Goal: Task Accomplishment & Management: Manage account settings

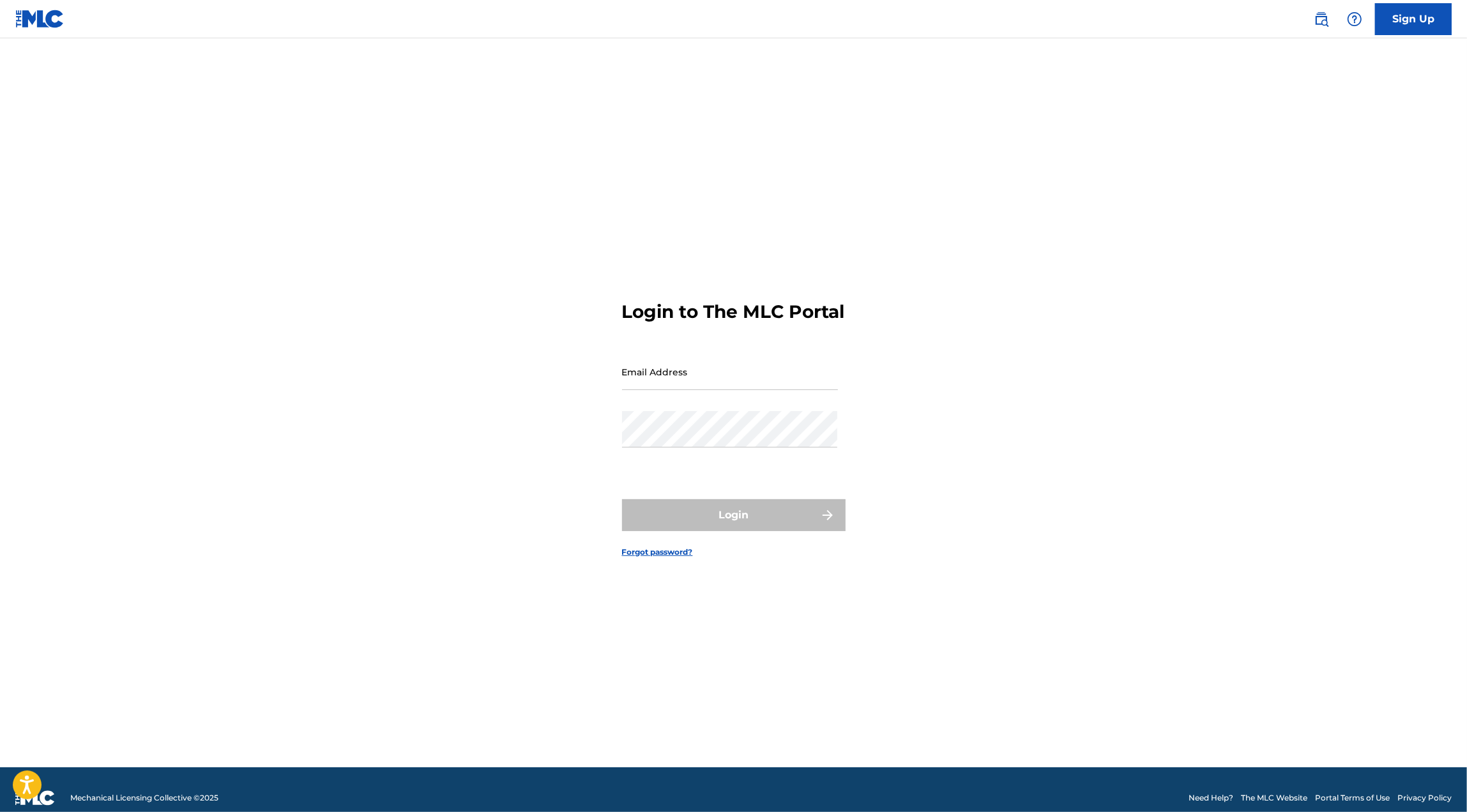
click at [695, 385] on input "Email Address" at bounding box center [730, 372] width 216 height 37
click at [618, 408] on div "Login to The MLC Portal Email Address Password Login Forgot password?" at bounding box center [734, 418] width 894 height 697
type input "[EMAIL_ADDRESS][DOMAIN_NAME]"
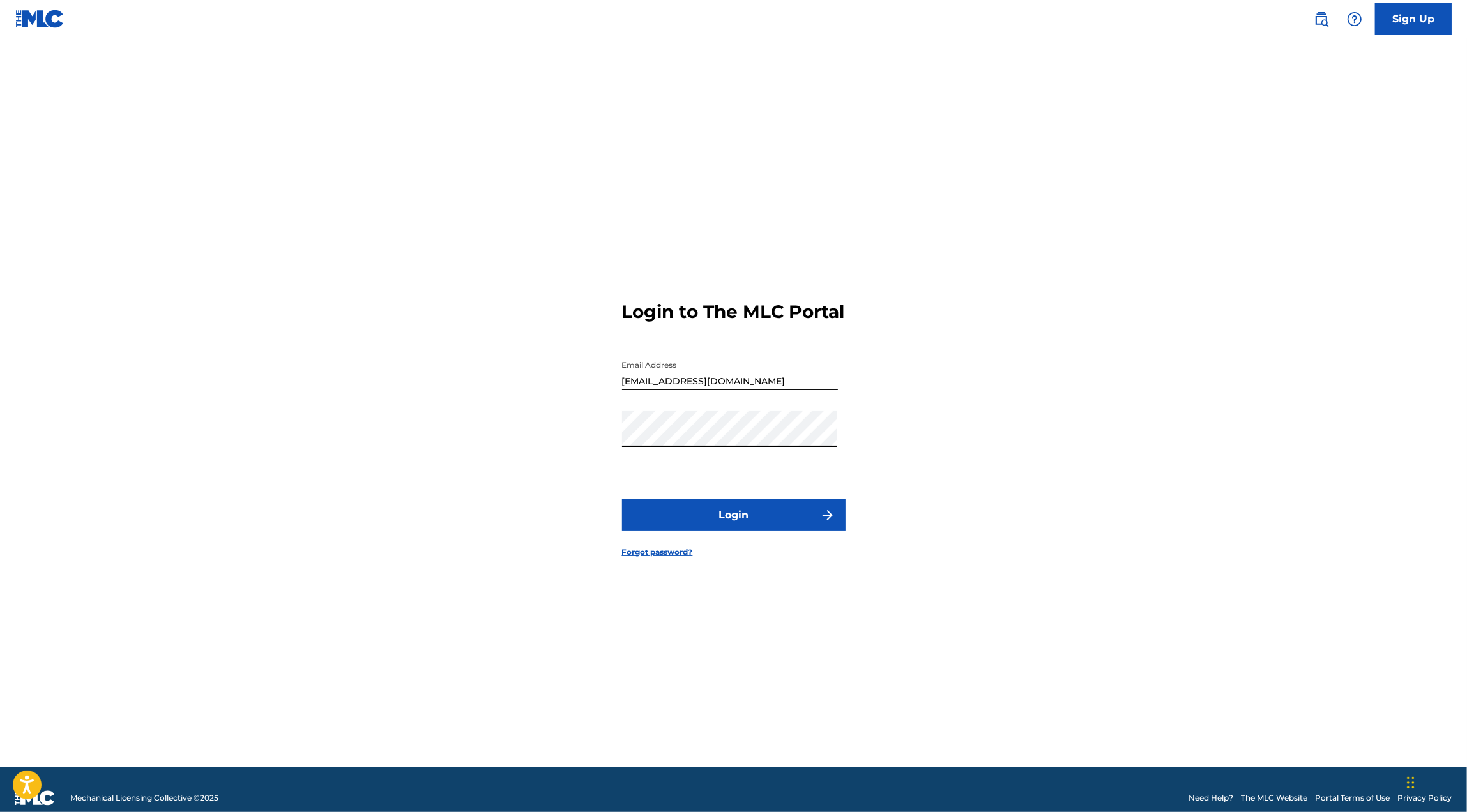
click at [713, 527] on button "Login" at bounding box center [734, 515] width 223 height 32
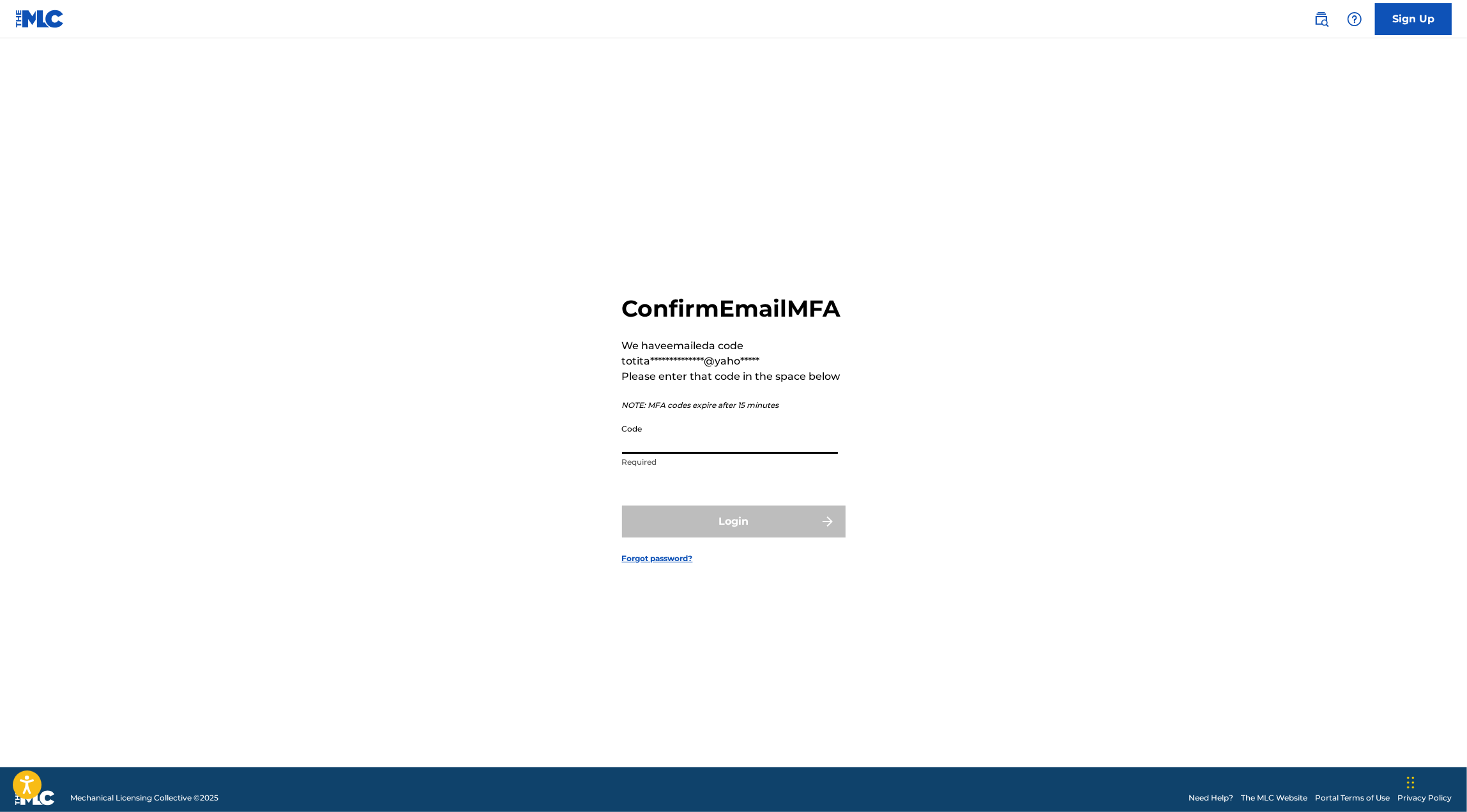
click at [675, 444] on input "Code" at bounding box center [730, 435] width 216 height 37
paste input "311401"
type input "311401"
click at [679, 527] on button "Login" at bounding box center [734, 522] width 223 height 32
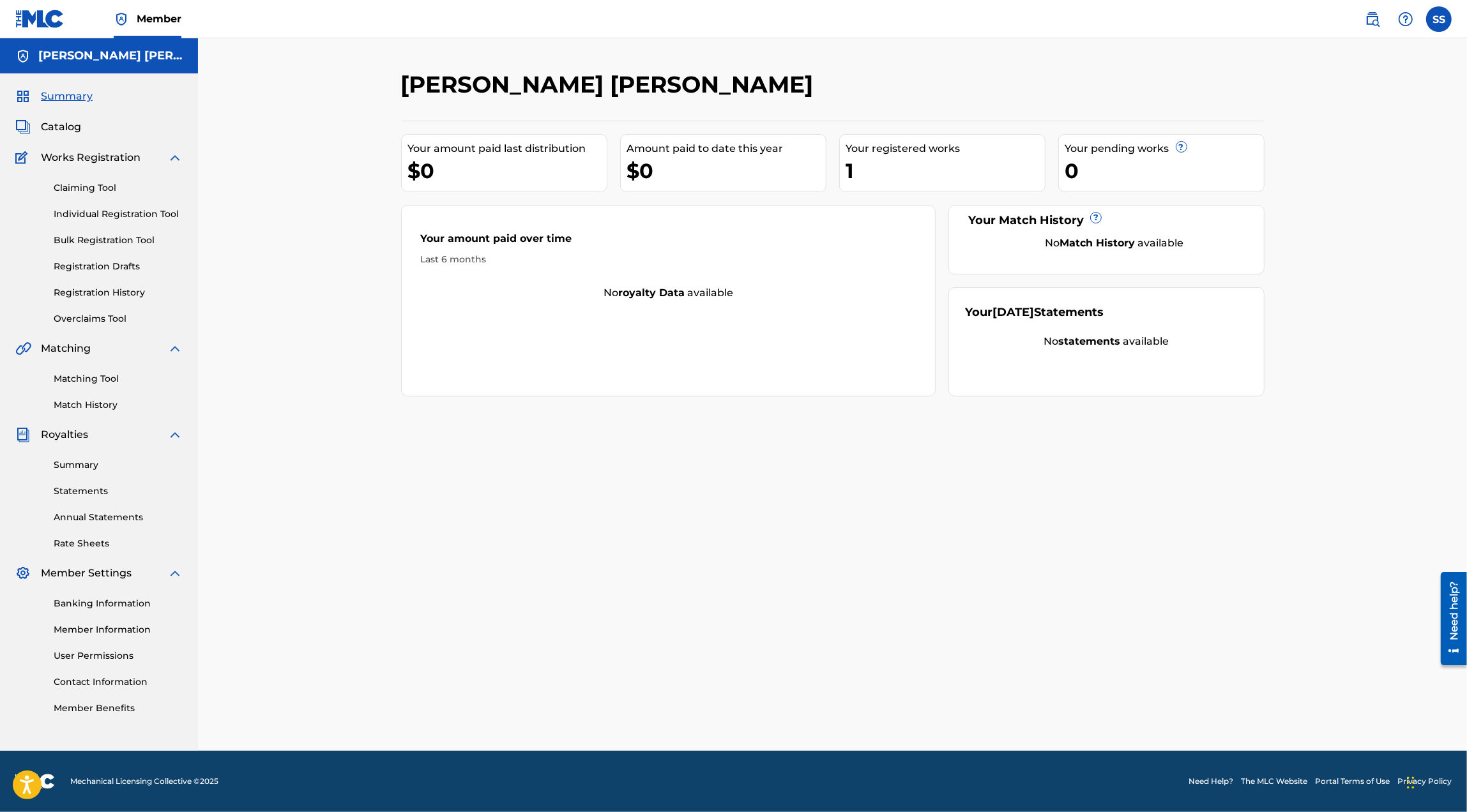
click at [117, 607] on link "Banking Information" at bounding box center [118, 603] width 129 height 13
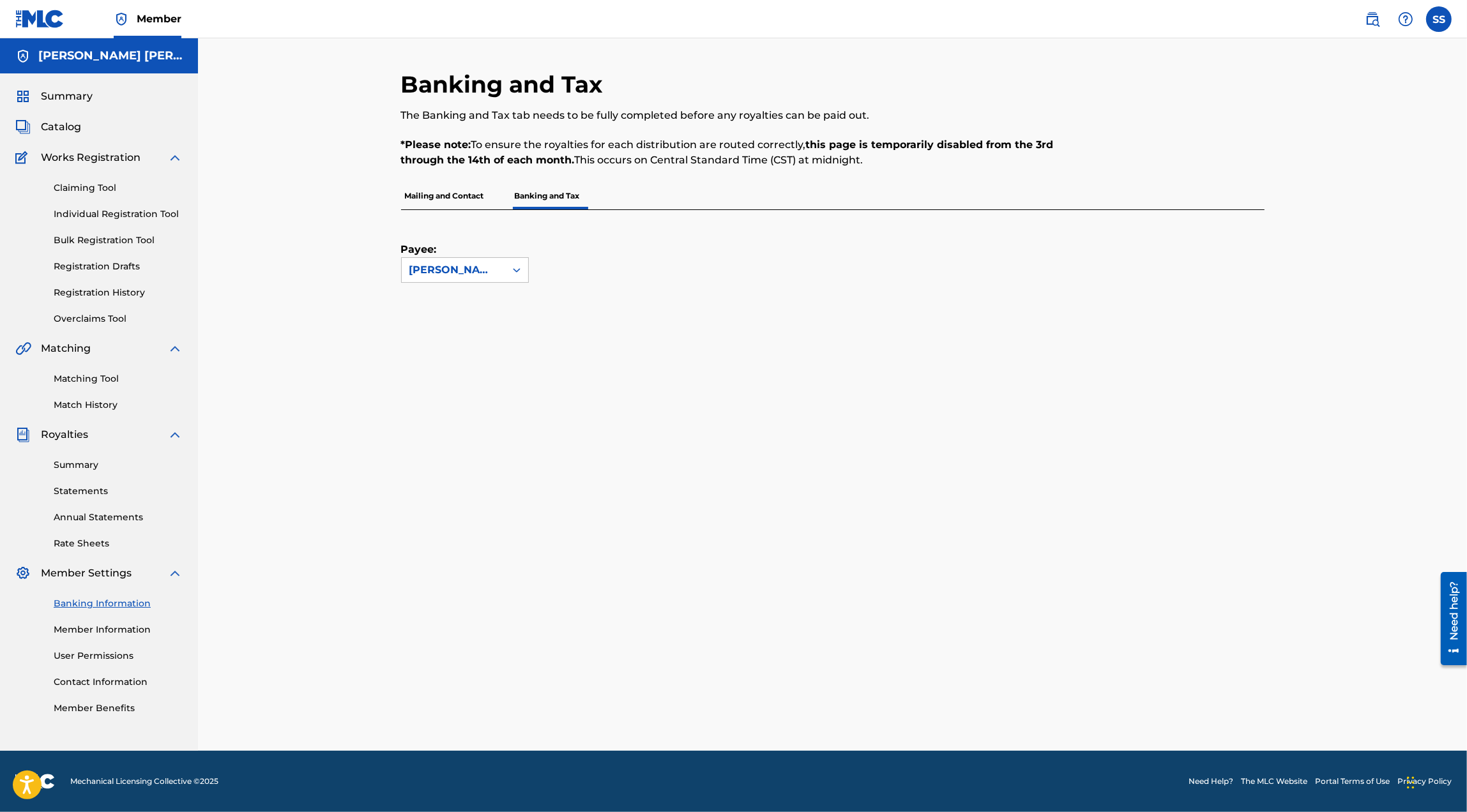
click at [117, 625] on link "Member Information" at bounding box center [118, 629] width 129 height 13
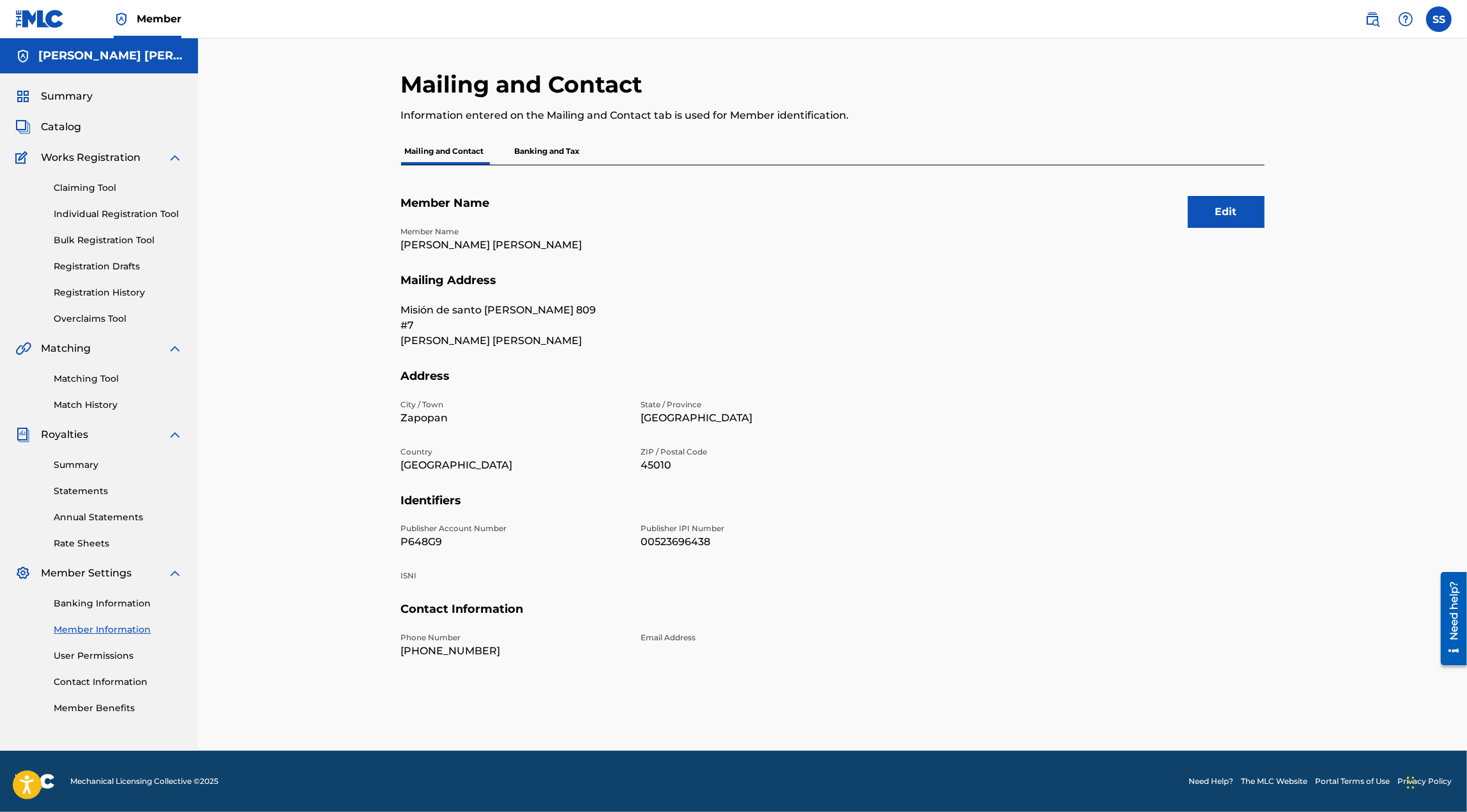
click at [122, 657] on link "User Permissions" at bounding box center [118, 656] width 129 height 13
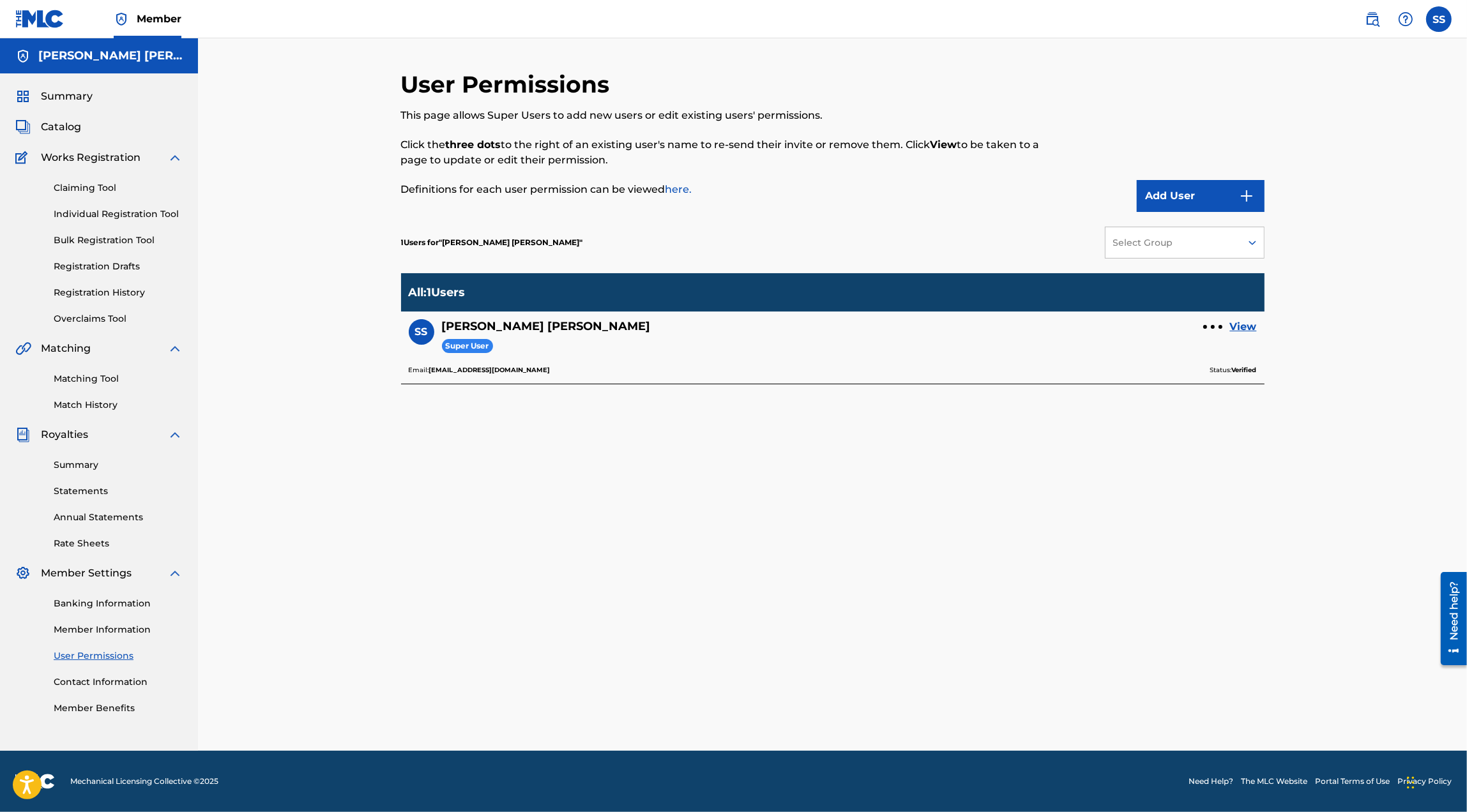
click at [84, 457] on div "Summary Statements Annual Statements Rate Sheets" at bounding box center [99, 496] width 167 height 108
click at [81, 437] on span "Royalties" at bounding box center [64, 434] width 47 height 15
click at [54, 431] on span "Royalties" at bounding box center [64, 434] width 47 height 15
click at [76, 463] on link "Summary" at bounding box center [118, 464] width 129 height 13
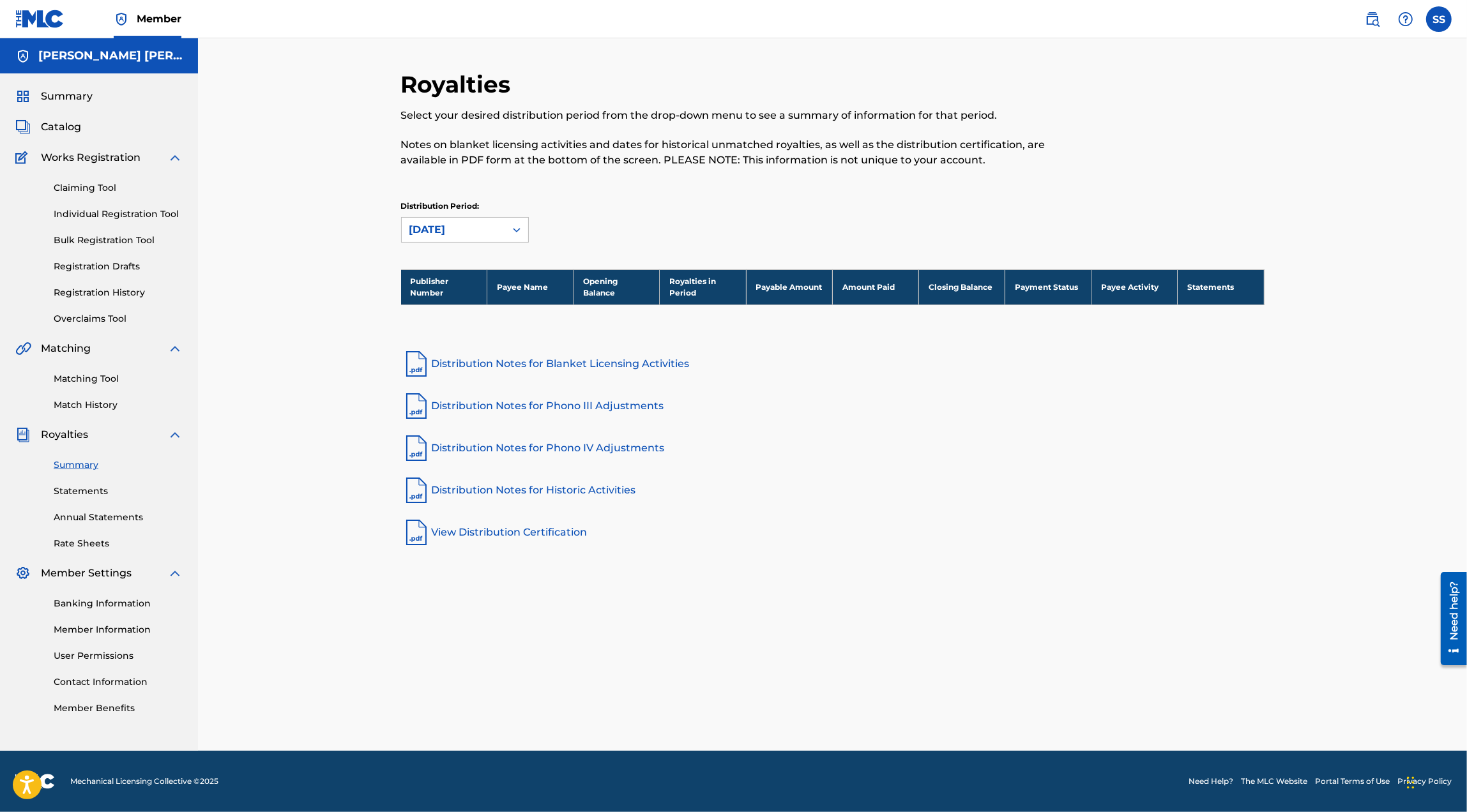
click at [87, 493] on link "Statements" at bounding box center [118, 490] width 129 height 13
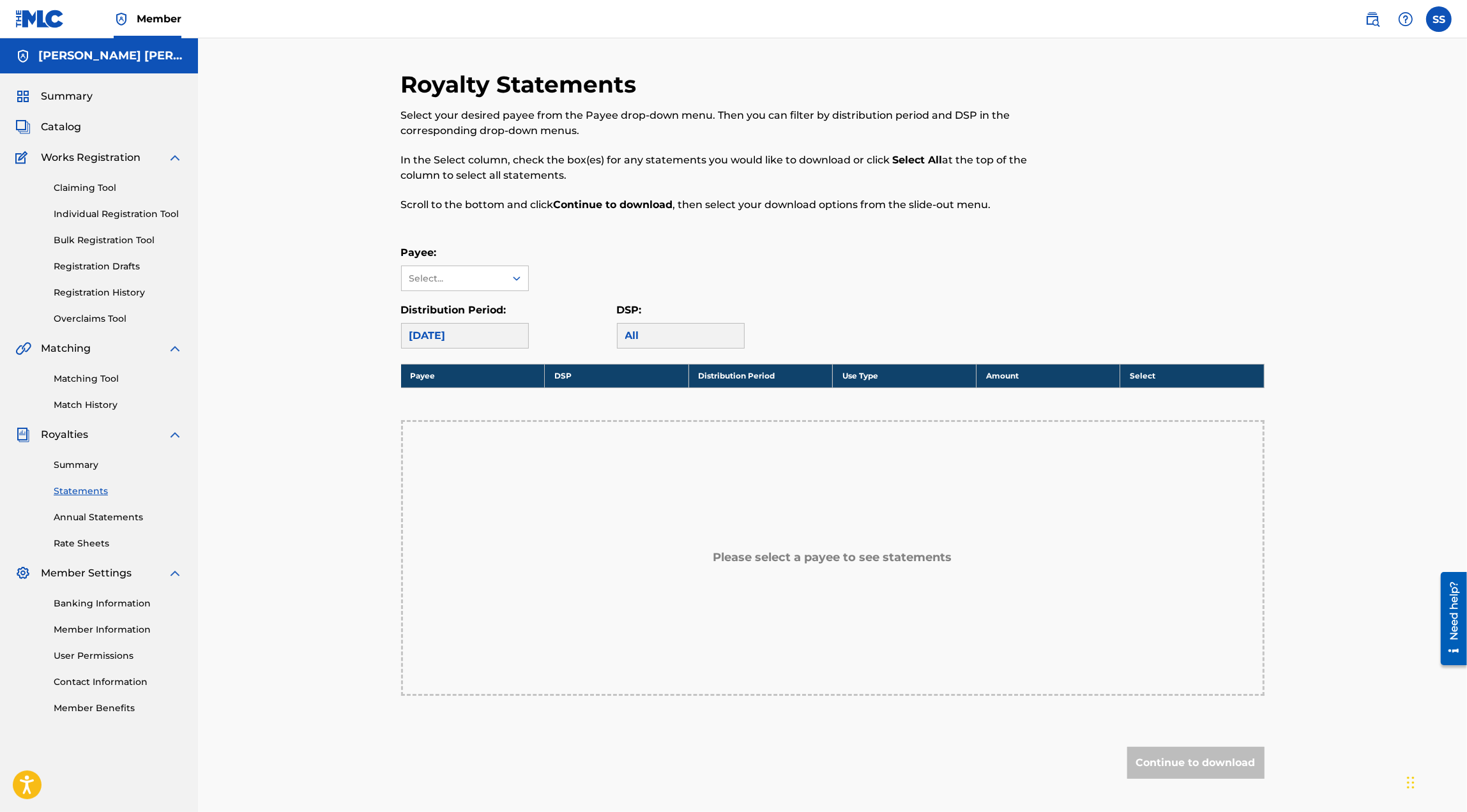
click at [92, 508] on div "Summary Statements Annual Statements Rate Sheets" at bounding box center [99, 496] width 167 height 108
click at [92, 523] on link "Annual Statements" at bounding box center [118, 517] width 129 height 13
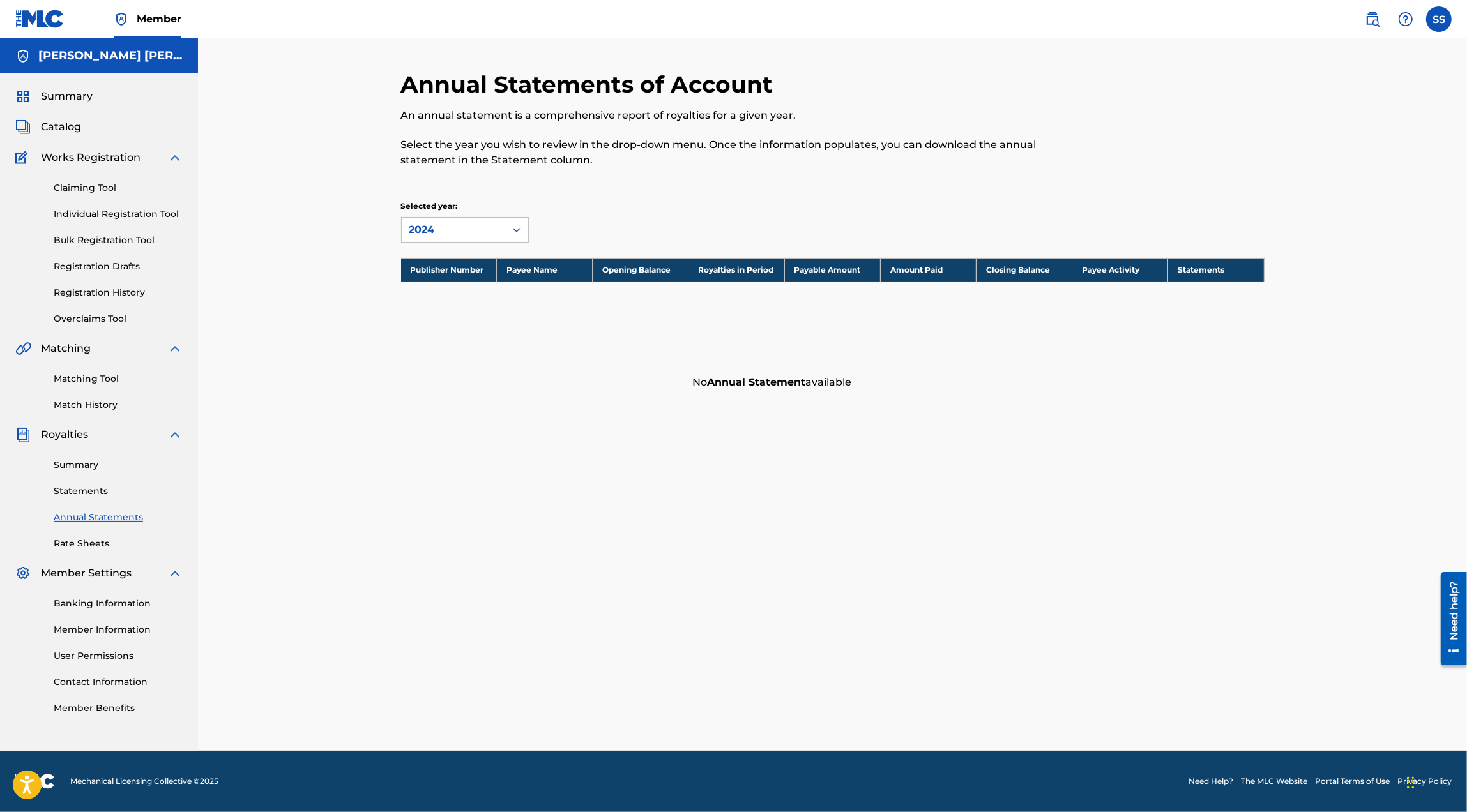
click at [92, 546] on link "Rate Sheets" at bounding box center [118, 543] width 129 height 13
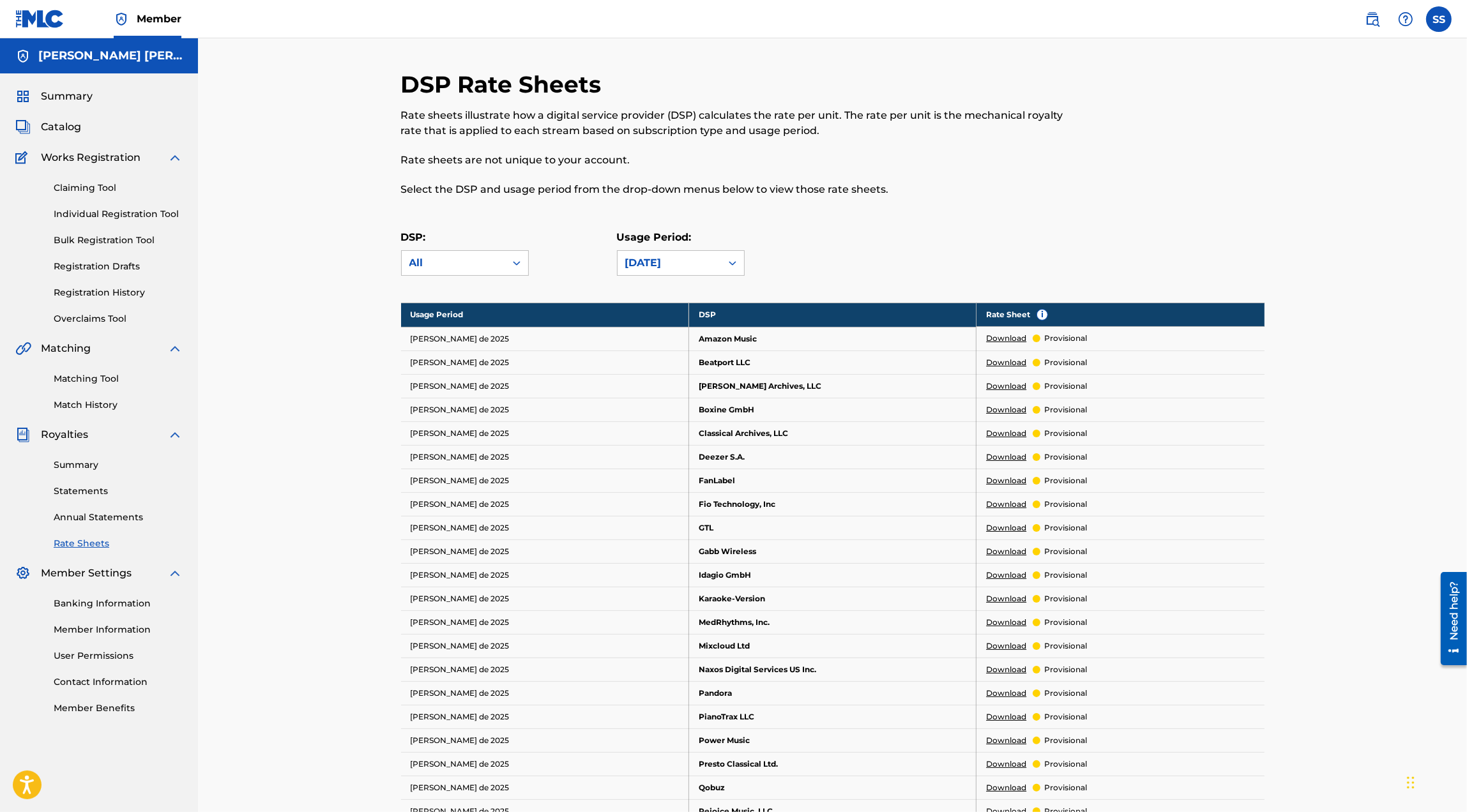
click at [109, 187] on link "Claiming Tool" at bounding box center [118, 187] width 129 height 13
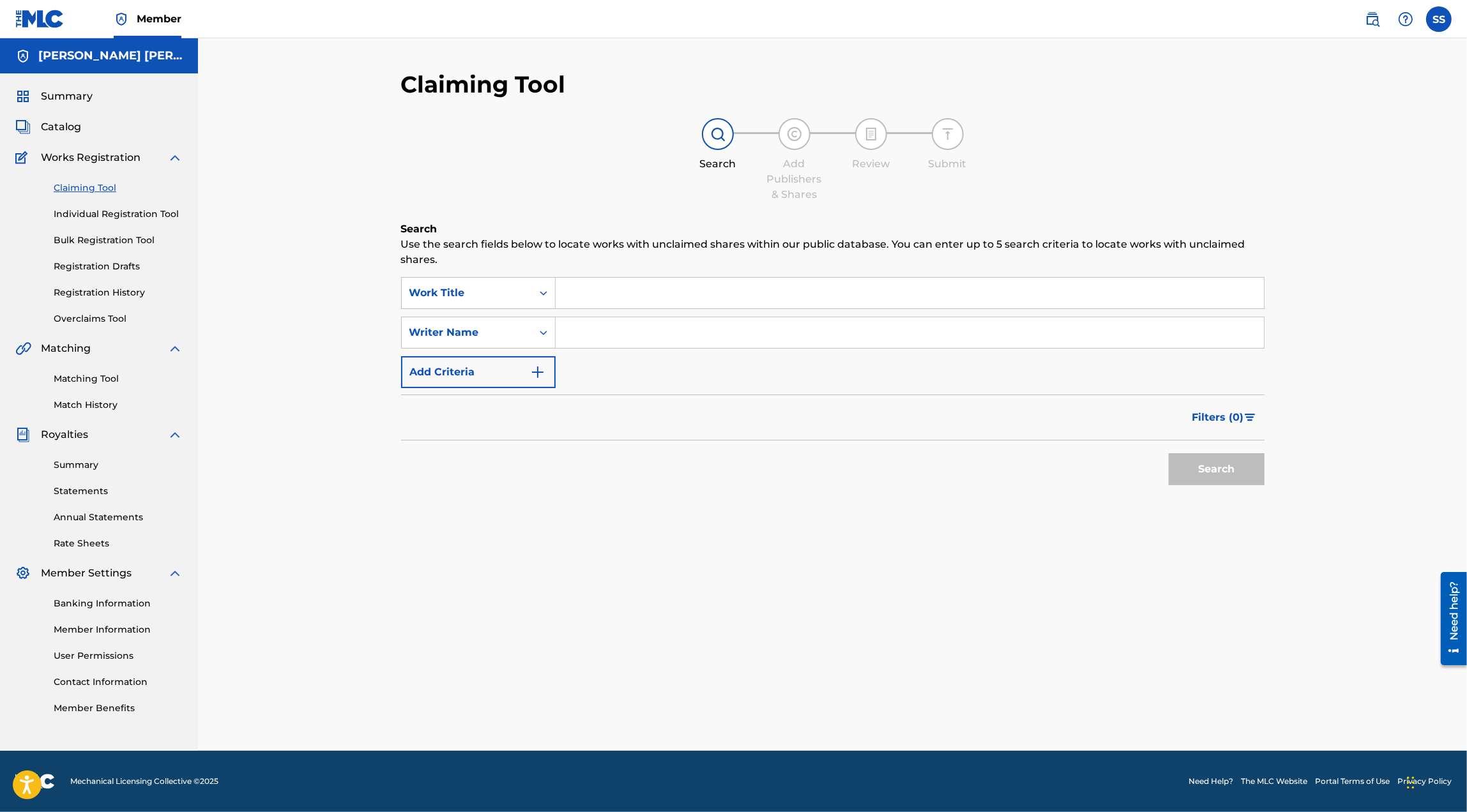
click at [77, 124] on span "Catalog" at bounding box center [61, 127] width 40 height 15
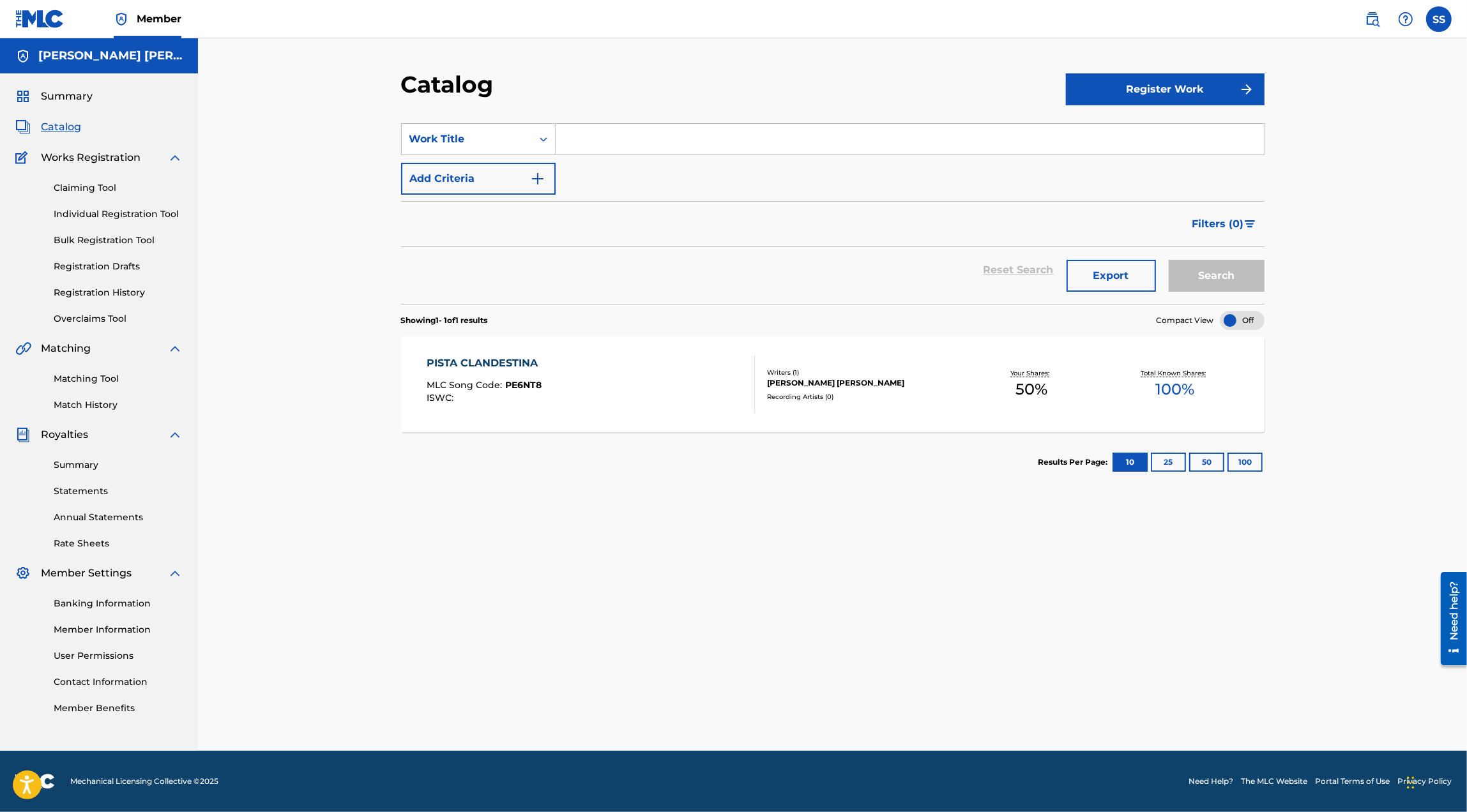
click at [104, 296] on link "Registration History" at bounding box center [118, 292] width 129 height 13
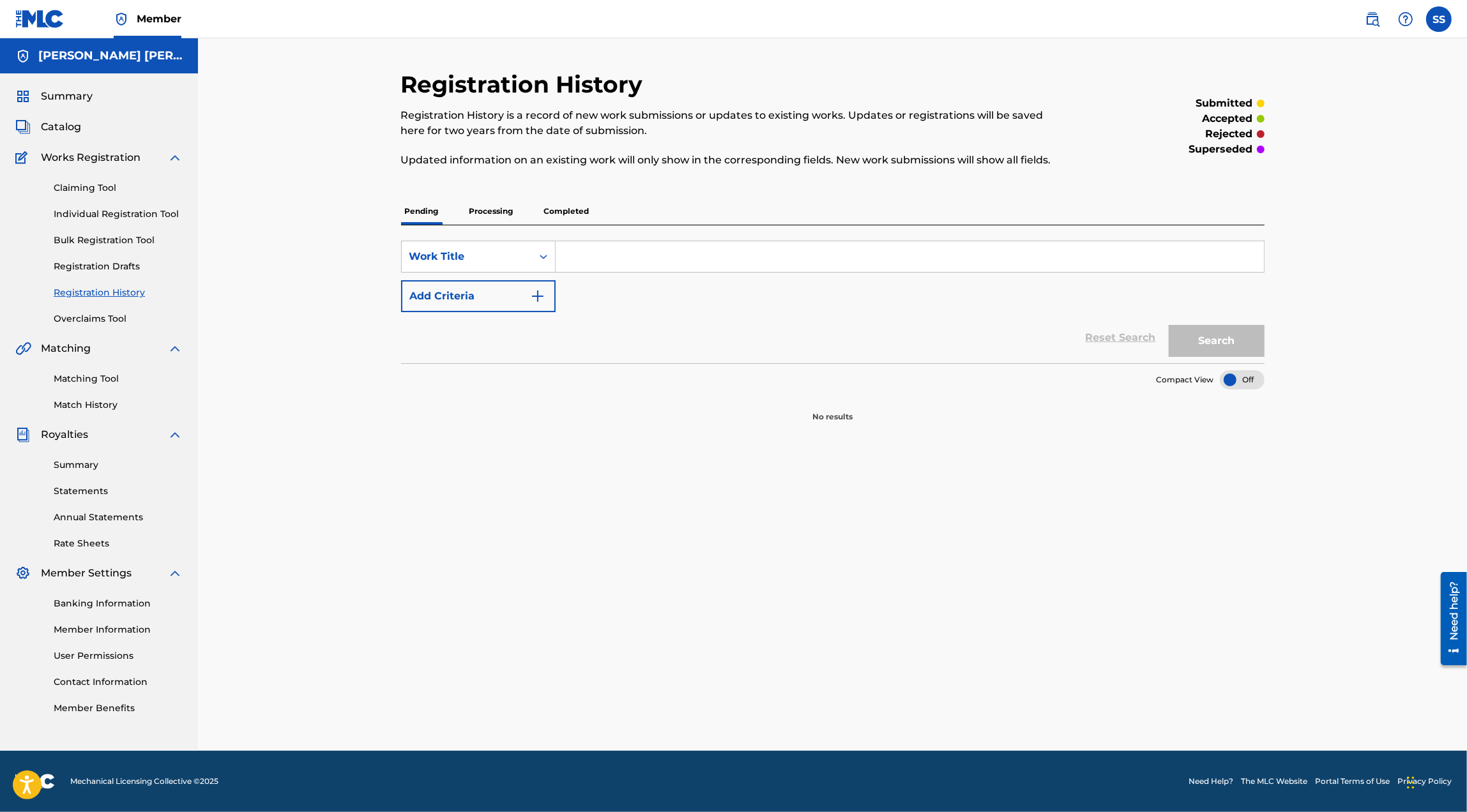
click at [109, 255] on div "Claiming Tool Individual Registration Tool Bulk Registration Tool Registration …" at bounding box center [99, 245] width 167 height 160
click at [108, 261] on link "Registration Drafts" at bounding box center [118, 266] width 129 height 13
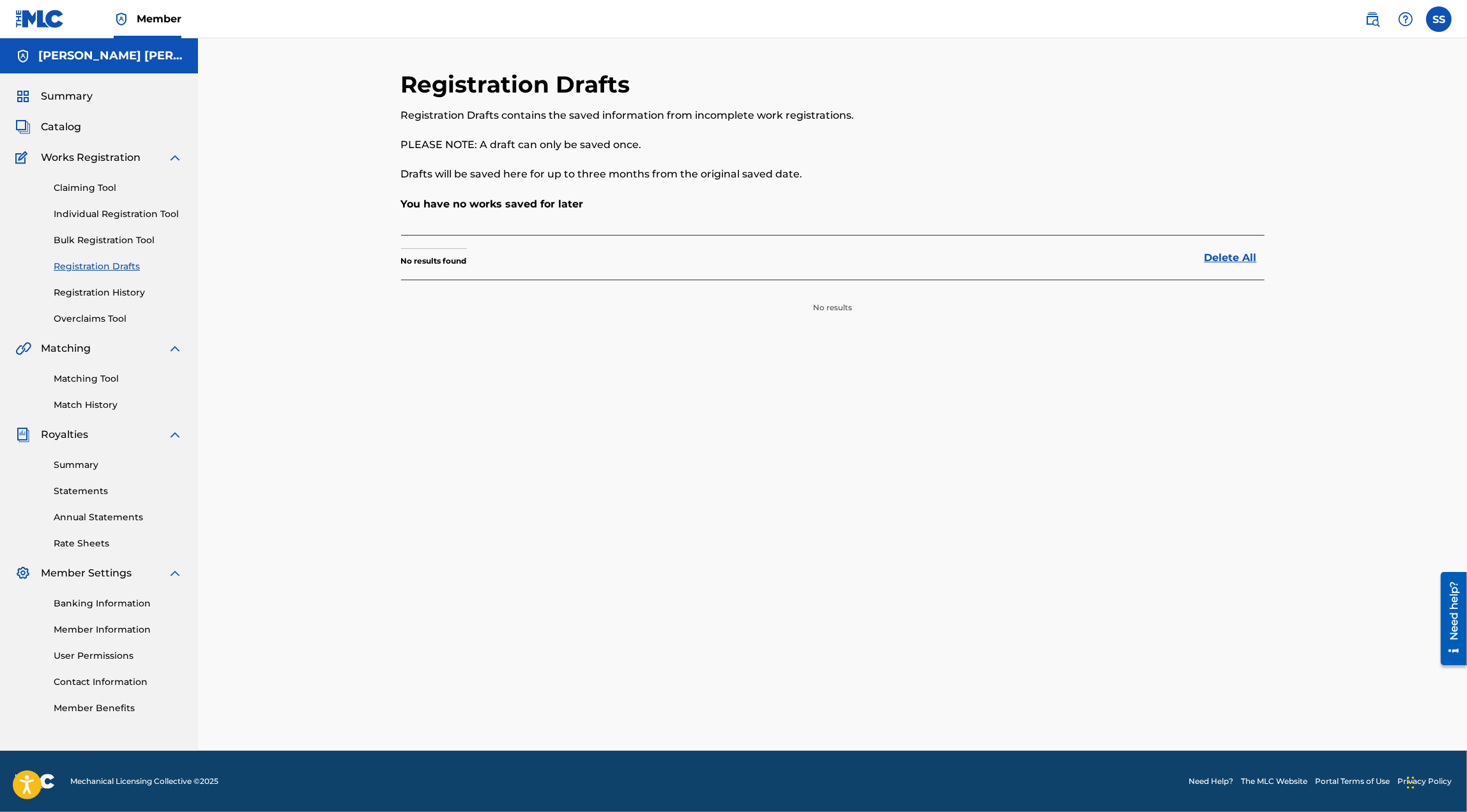
click at [112, 222] on div "Claiming Tool Individual Registration Tool Bulk Registration Tool Registration …" at bounding box center [99, 245] width 167 height 160
click at [112, 239] on link "Bulk Registration Tool" at bounding box center [118, 240] width 129 height 13
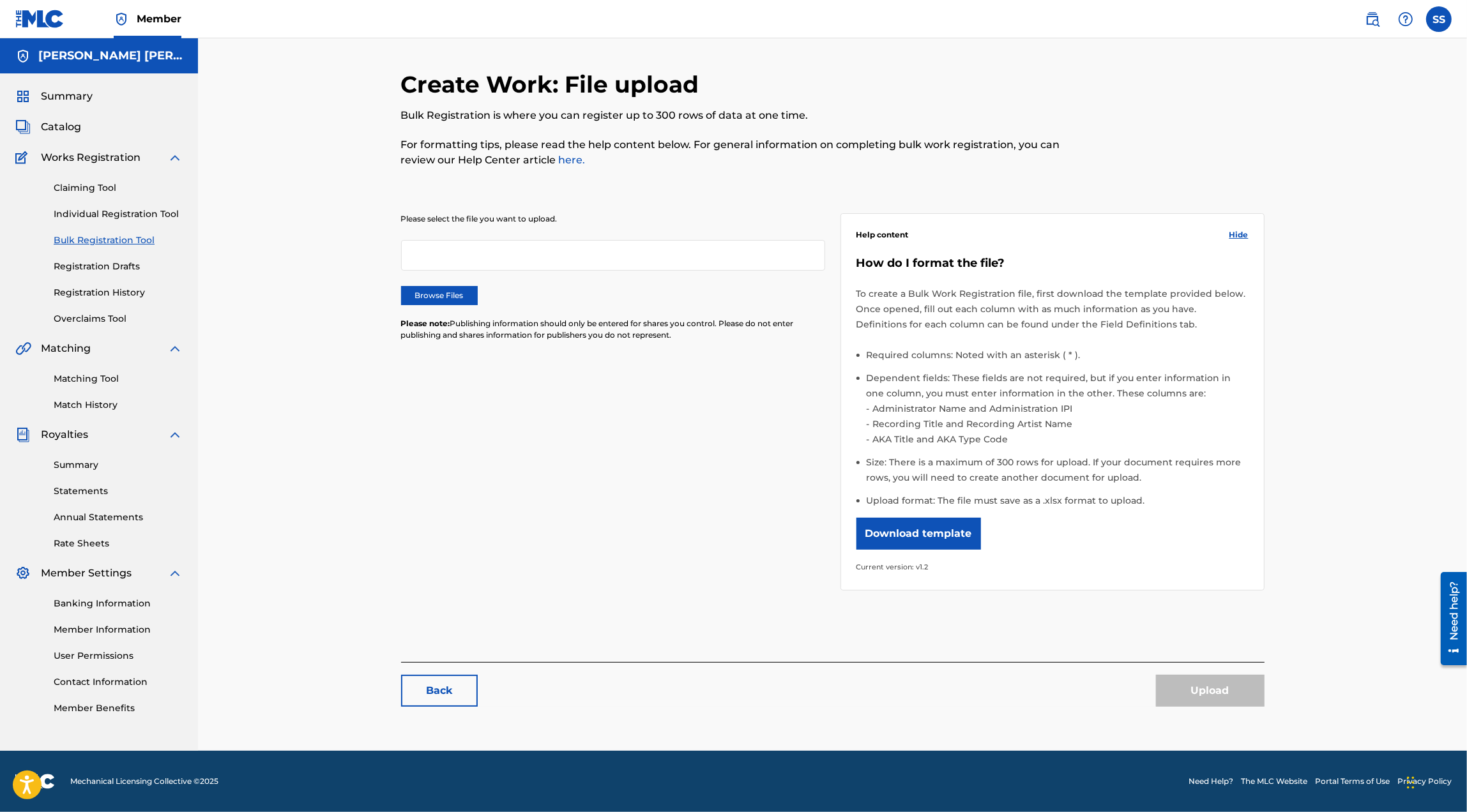
click at [119, 210] on link "Individual Registration Tool" at bounding box center [118, 213] width 129 height 13
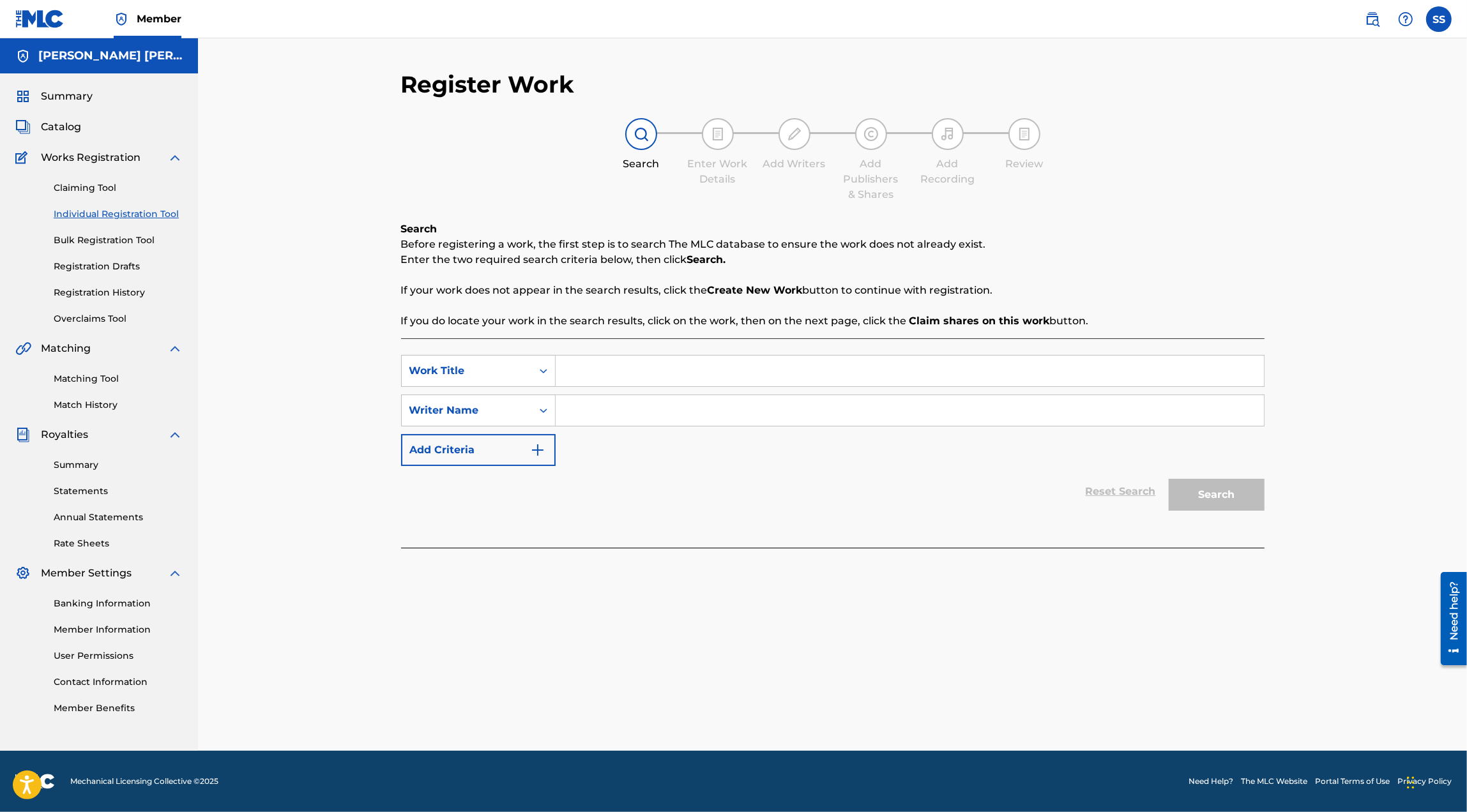
click at [128, 292] on link "Registration History" at bounding box center [118, 292] width 129 height 13
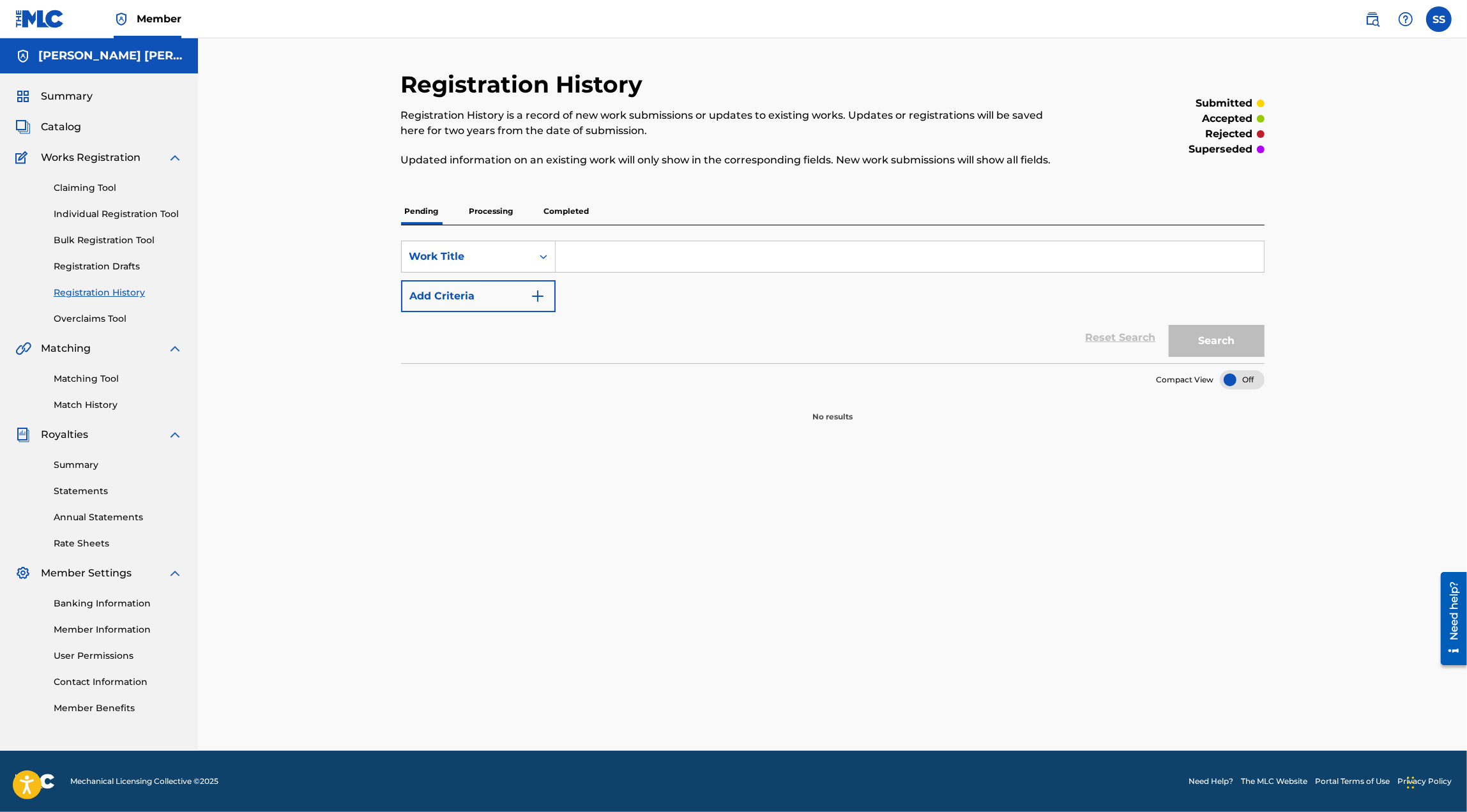
click at [565, 207] on p "Completed" at bounding box center [566, 211] width 53 height 27
click at [501, 208] on p "Processing" at bounding box center [491, 211] width 52 height 27
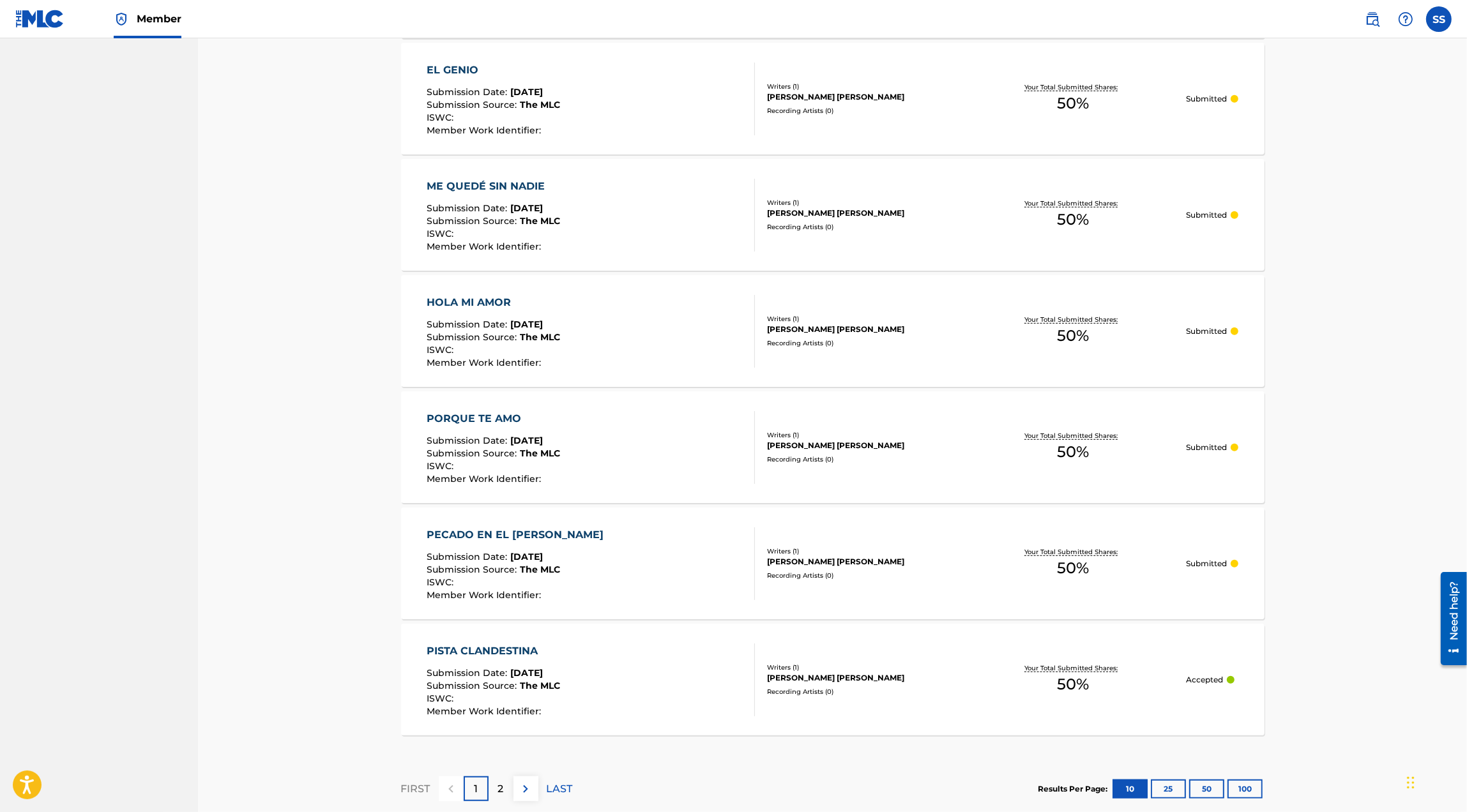
scroll to position [813, 0]
